Goal: Task Accomplishment & Management: Use online tool/utility

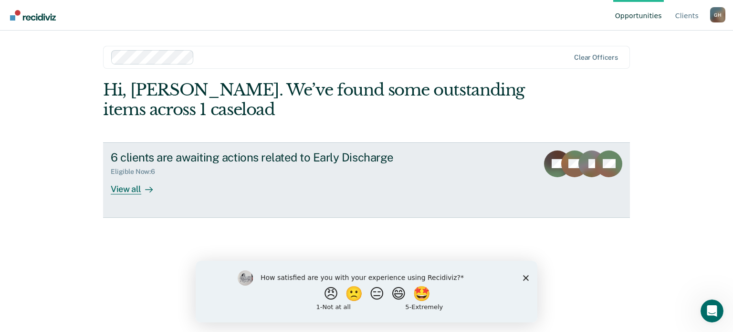
click at [136, 187] on div "View all" at bounding box center [137, 185] width 53 height 19
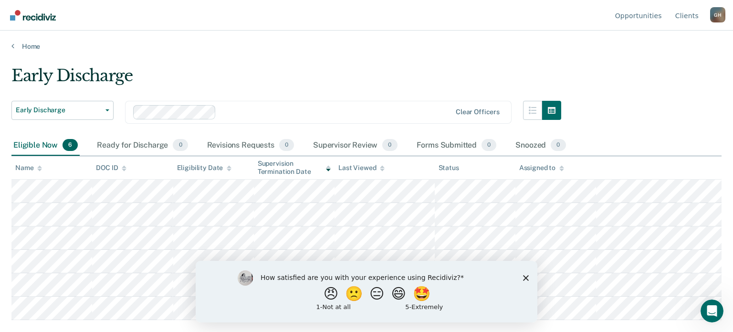
click at [525, 276] on polygon "Close survey" at bounding box center [526, 277] width 6 height 6
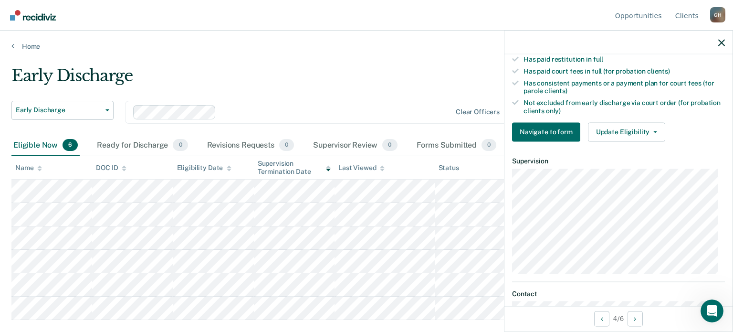
scroll to position [249, 0]
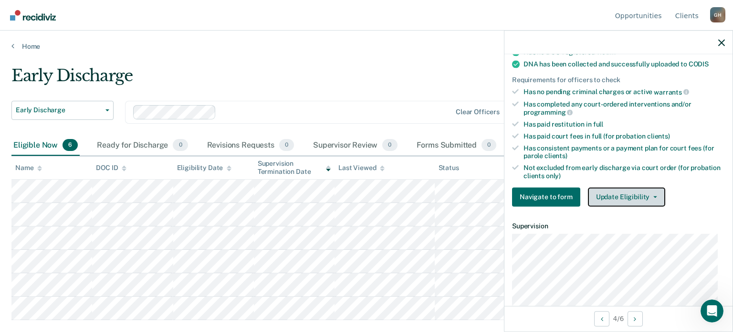
click at [651, 191] on button "Update Eligibility" at bounding box center [626, 196] width 77 height 19
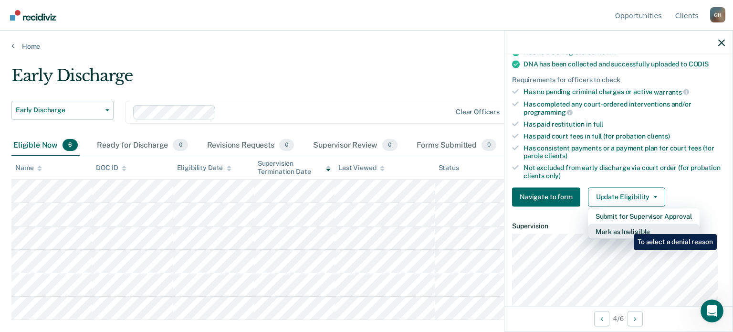
click at [627, 227] on button "Mark as Ineligible" at bounding box center [644, 230] width 112 height 15
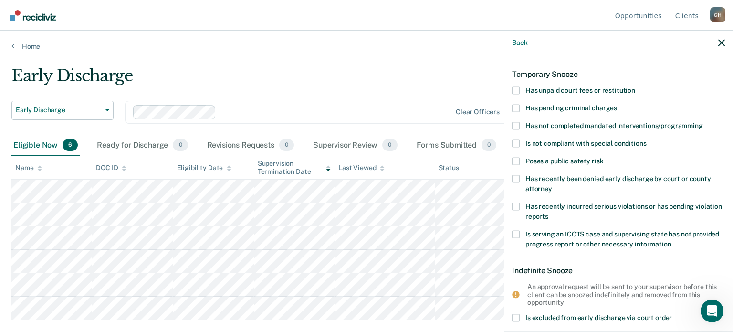
scroll to position [48, 0]
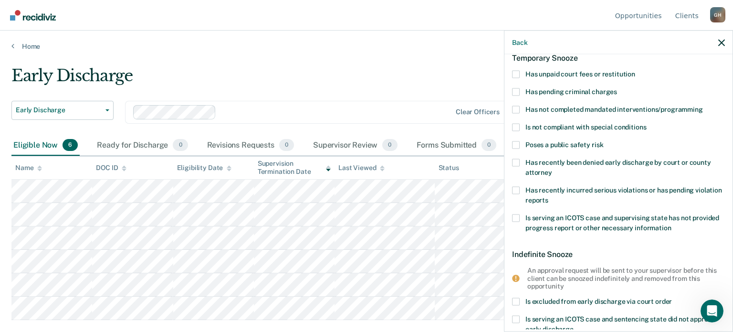
click at [515, 72] on span at bounding box center [516, 74] width 8 height 8
click at [635, 70] on input "Has unpaid court fees or restitution" at bounding box center [635, 70] width 0 height 0
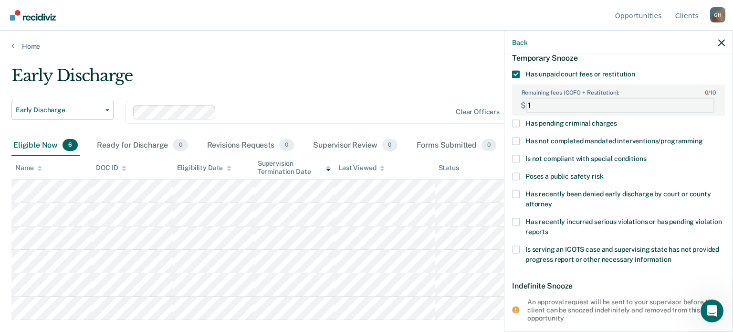
click at [701, 102] on FEESReasonInput "1" at bounding box center [620, 104] width 188 height 15
click at [701, 102] on FEESReasonInput "2" at bounding box center [620, 104] width 188 height 15
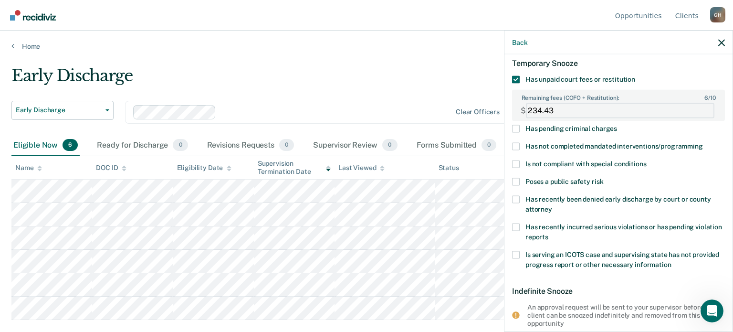
scroll to position [42, 0]
type FEESReasonInput "234.43"
click at [515, 163] on span at bounding box center [516, 164] width 8 height 8
click at [646, 160] on input "Is not compliant with special conditions" at bounding box center [646, 160] width 0 height 0
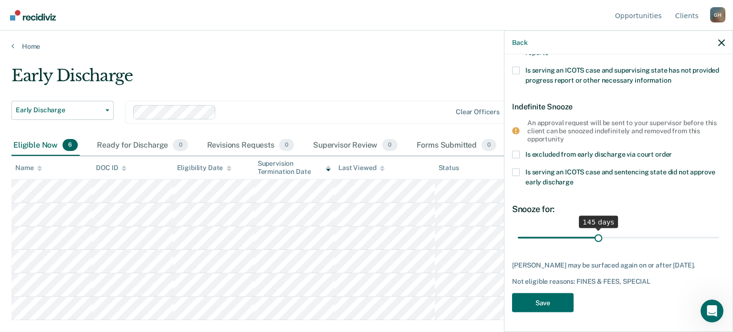
scroll to position [225, 0]
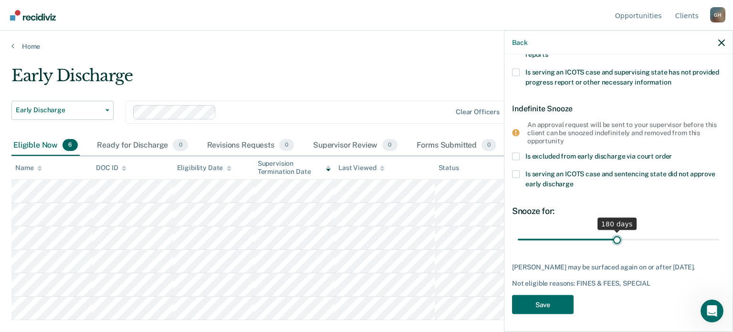
drag, startPoint x: 534, startPoint y: 229, endPoint x: 613, endPoint y: 234, distance: 78.9
type input "180"
click at [613, 234] on input "range" at bounding box center [618, 239] width 201 height 17
click at [549, 299] on button "Save" at bounding box center [543, 304] width 62 height 20
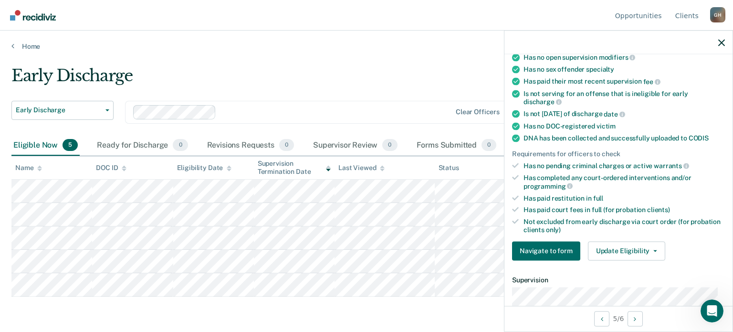
scroll to position [191, 0]
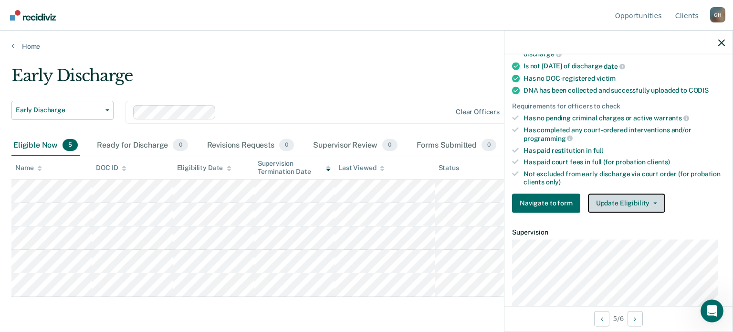
click at [646, 198] on button "Update Eligibility" at bounding box center [626, 202] width 77 height 19
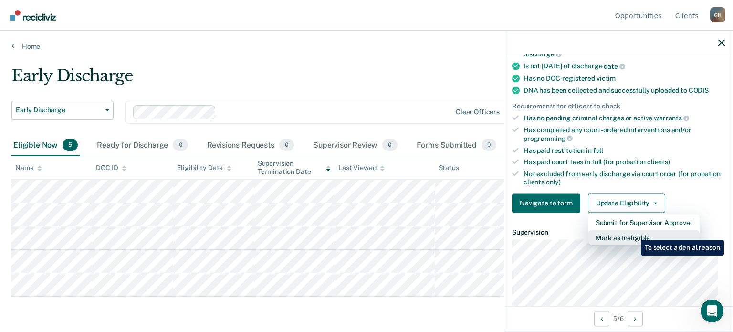
click at [634, 232] on button "Mark as Ineligible" at bounding box center [644, 237] width 112 height 15
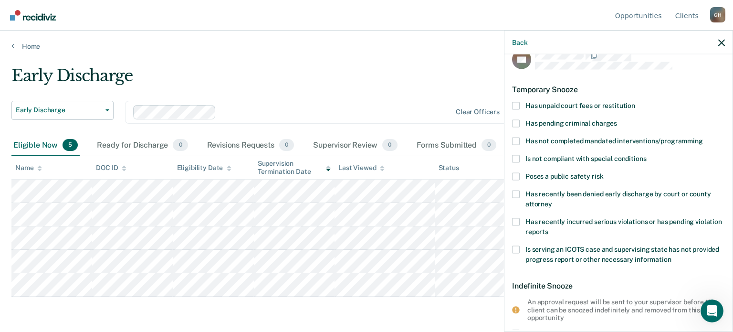
scroll to position [0, 0]
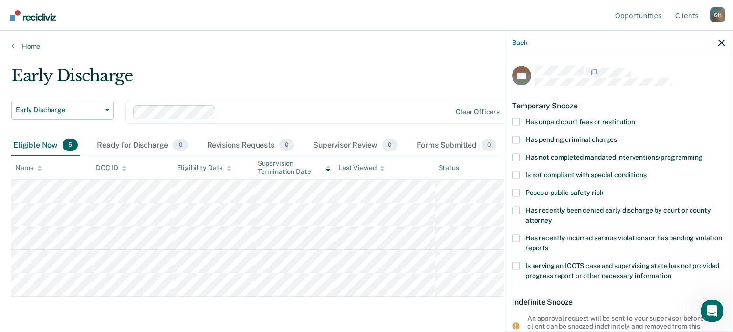
click at [515, 137] on span at bounding box center [516, 140] width 8 height 8
click at [617, 136] on input "Has pending criminal charges" at bounding box center [617, 136] width 0 height 0
click at [515, 118] on span at bounding box center [516, 122] width 8 height 8
click at [635, 118] on input "Has unpaid court fees or restitution" at bounding box center [635, 118] width 0 height 0
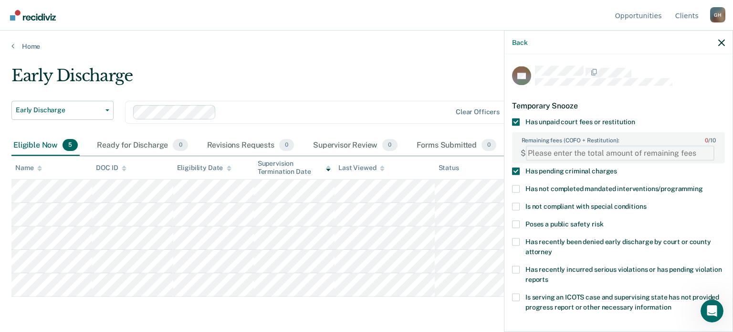
click at [541, 151] on FEESReasonInput "Remaining fees (COFO + Restitution): 0 / 10" at bounding box center [620, 152] width 188 height 15
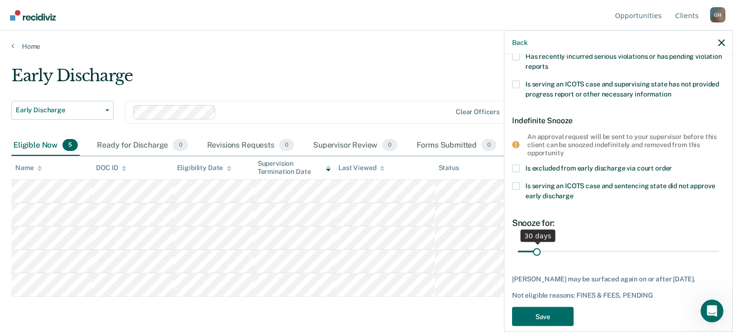
scroll to position [225, 0]
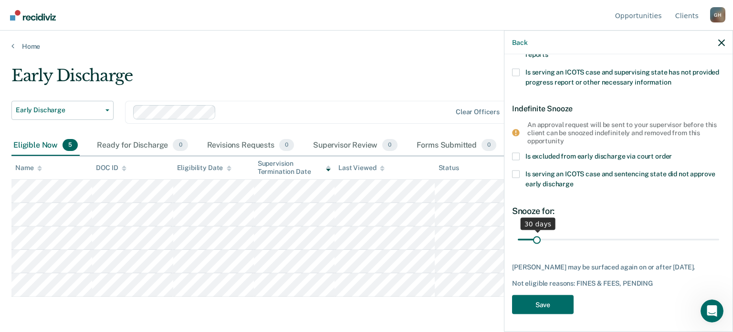
type FEESReasonInput "100"
drag, startPoint x: 536, startPoint y: 238, endPoint x: 613, endPoint y: 239, distance: 76.8
type input "180"
click at [613, 239] on input "range" at bounding box center [618, 239] width 201 height 17
click at [548, 301] on button "Save" at bounding box center [543, 304] width 62 height 20
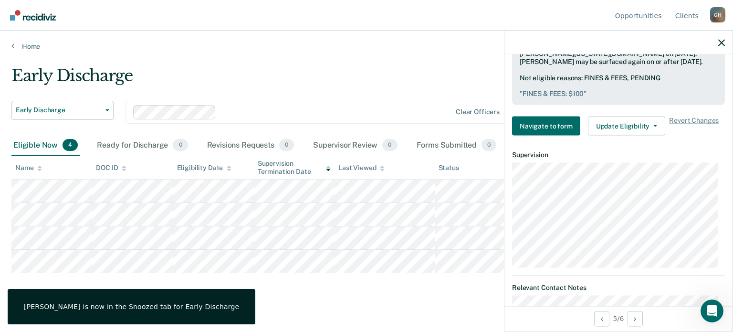
scroll to position [392, 0]
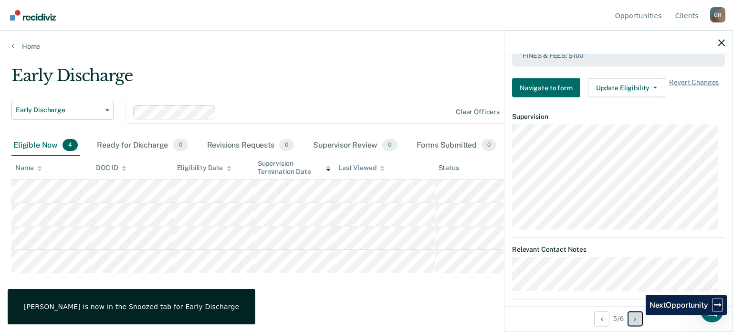
click at [638, 315] on button "Next Opportunity" at bounding box center [634, 318] width 15 height 15
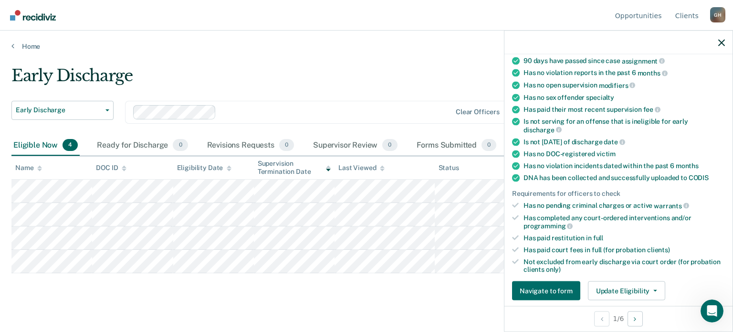
scroll to position [143, 0]
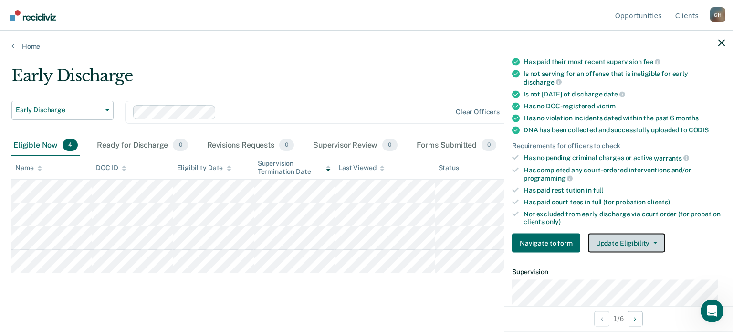
click at [637, 239] on button "Update Eligibility" at bounding box center [626, 242] width 77 height 19
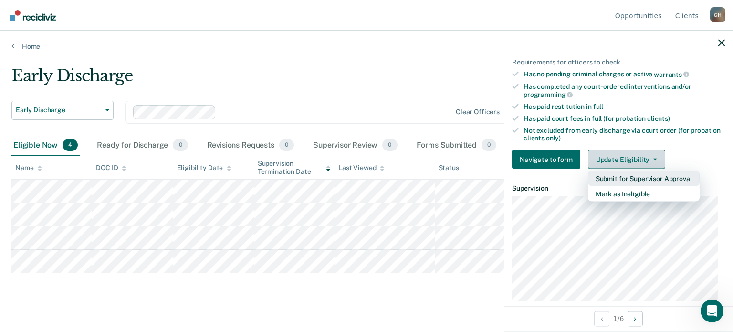
scroll to position [230, 0]
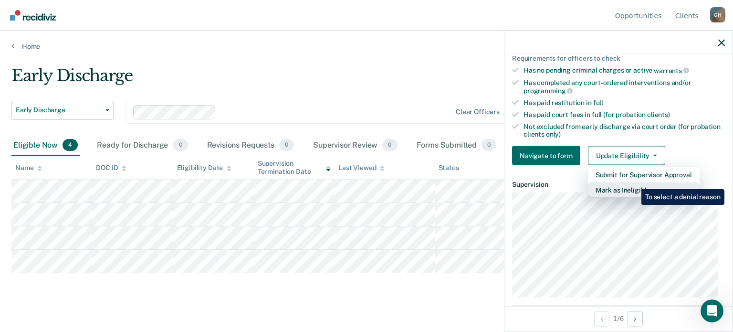
click at [634, 182] on button "Mark as Ineligible" at bounding box center [644, 189] width 112 height 15
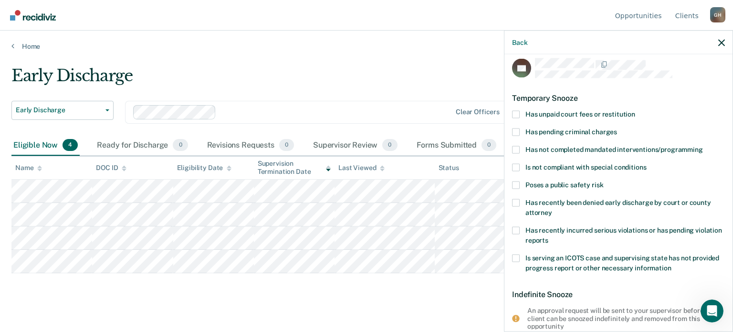
scroll to position [0, 0]
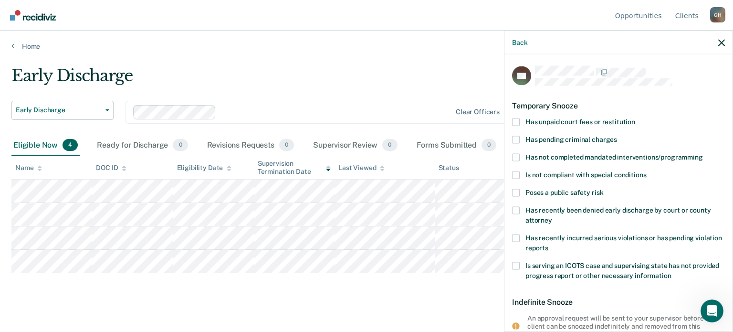
click at [517, 120] on span at bounding box center [516, 122] width 8 height 8
click at [635, 118] on input "Has unpaid court fees or restitution" at bounding box center [635, 118] width 0 height 0
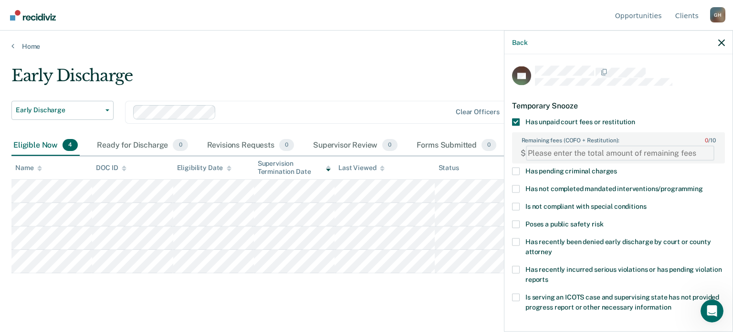
paste FEESReasonInput "3643.71"
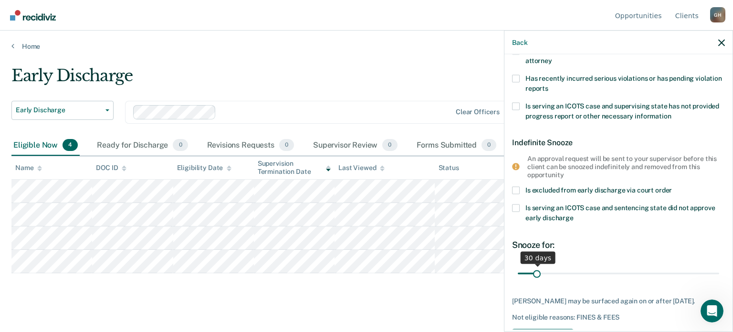
scroll to position [233, 0]
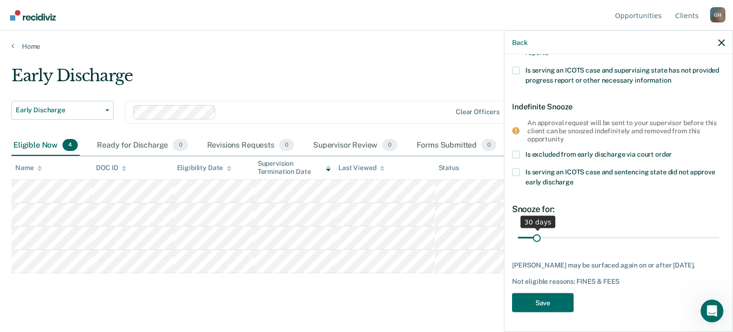
type FEESReasonInput "3643.71"
drag, startPoint x: 534, startPoint y: 228, endPoint x: 552, endPoint y: 229, distance: 17.7
type input "60"
click at [552, 229] on input "range" at bounding box center [618, 237] width 201 height 17
click at [549, 302] on button "Save" at bounding box center [543, 303] width 62 height 20
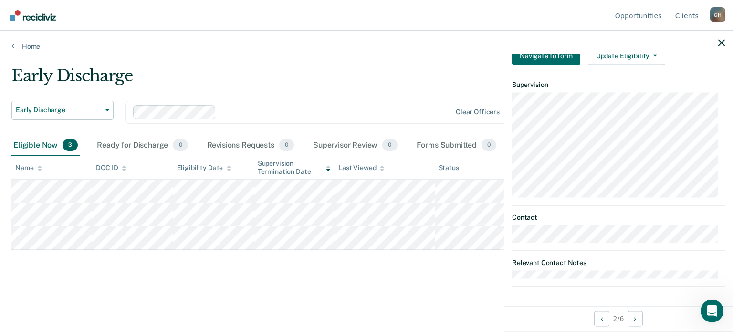
scroll to position [277, 0]
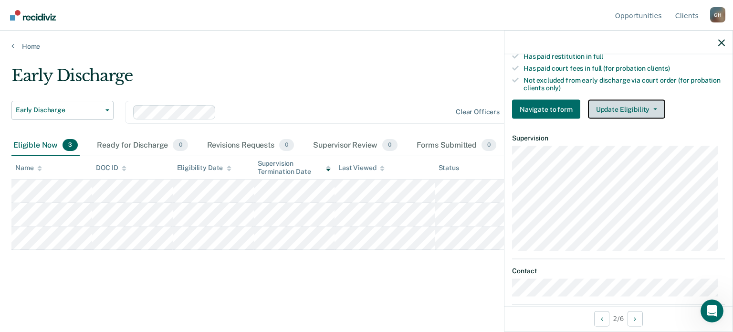
click at [632, 100] on button "Update Eligibility" at bounding box center [626, 109] width 77 height 19
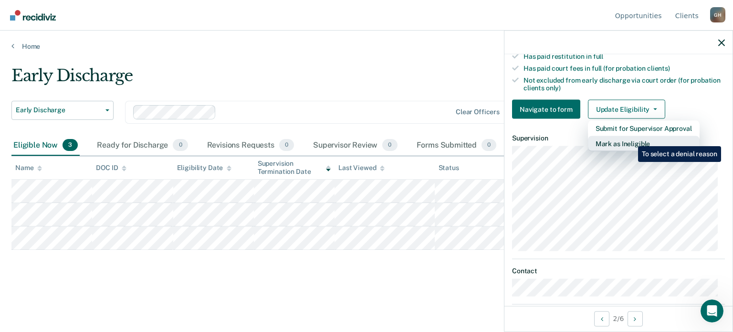
click at [631, 139] on button "Mark as Ineligible" at bounding box center [644, 143] width 112 height 15
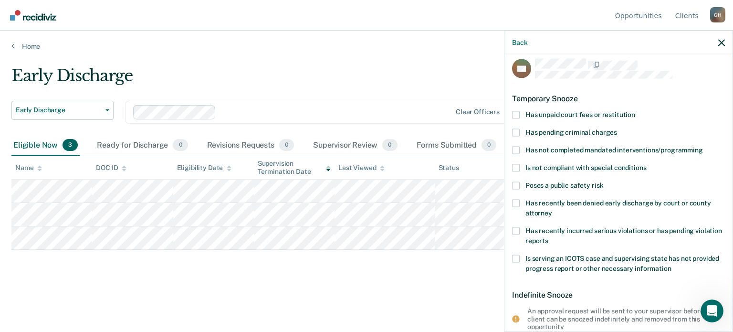
scroll to position [2, 0]
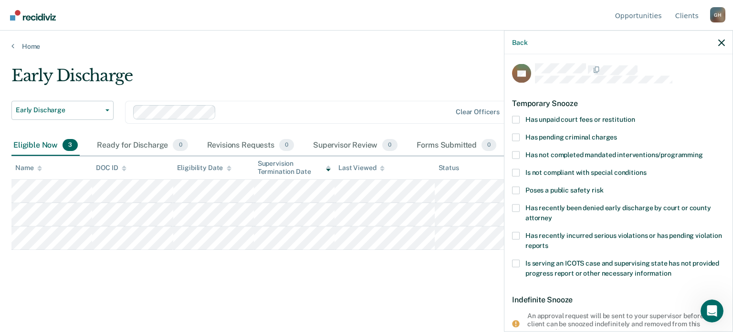
click at [518, 117] on span at bounding box center [516, 119] width 8 height 8
click at [635, 115] on input "Has unpaid court fees or restitution" at bounding box center [635, 115] width 0 height 0
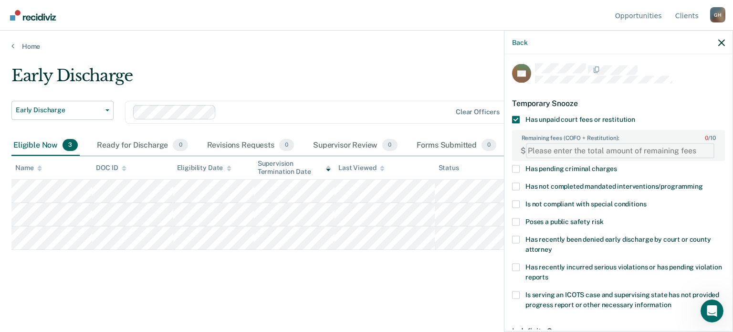
paste FEESReasonInput "1928.00"
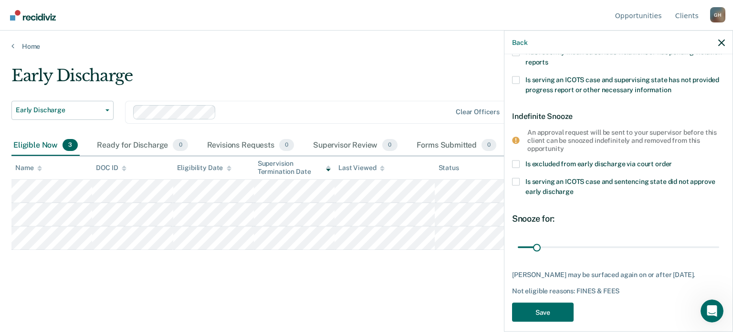
scroll to position [225, 0]
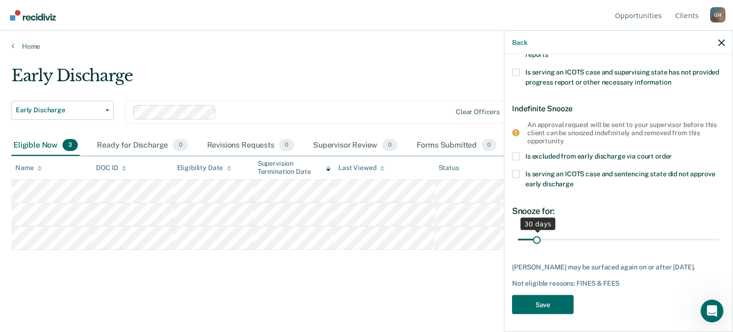
type FEESReasonInput "1928.00"
drag, startPoint x: 537, startPoint y: 234, endPoint x: 567, endPoint y: 235, distance: 30.1
type input "90"
click at [567, 235] on input "range" at bounding box center [618, 239] width 201 height 17
click at [544, 305] on button "Save" at bounding box center [543, 304] width 62 height 20
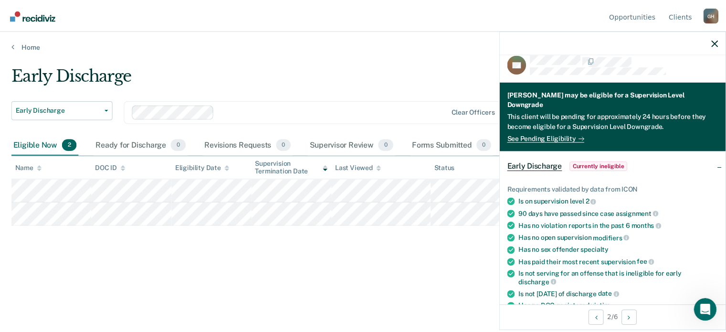
scroll to position [0, 0]
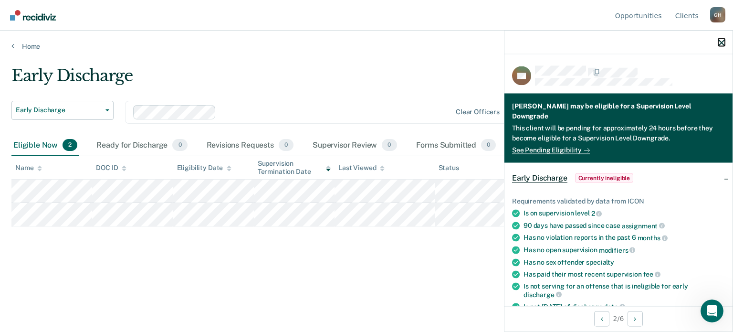
click at [721, 39] on icon "button" at bounding box center [721, 42] width 7 height 7
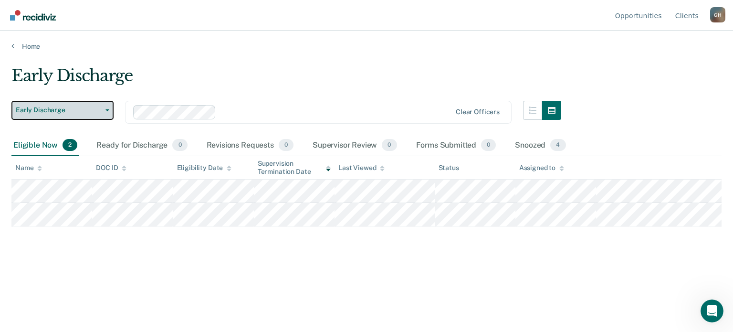
click at [108, 109] on icon "button" at bounding box center [107, 110] width 4 height 2
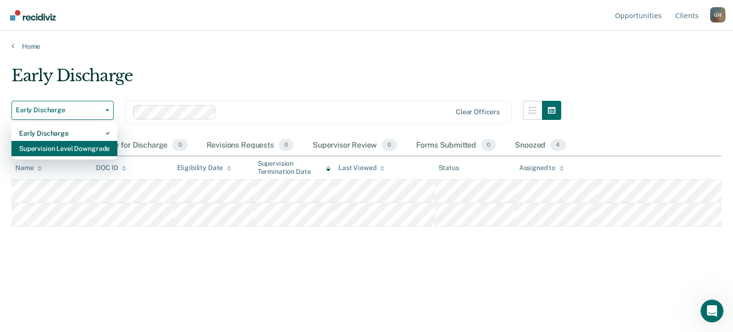
click at [92, 148] on div "Supervision Level Downgrade" at bounding box center [64, 148] width 91 height 15
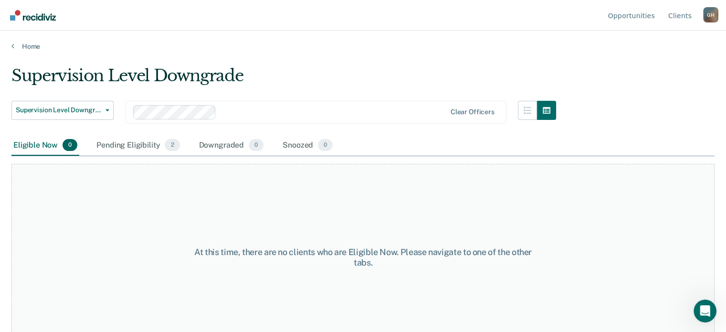
click at [708, 14] on div "G H" at bounding box center [710, 14] width 15 height 15
click at [664, 73] on link "Log Out" at bounding box center [672, 75] width 62 height 8
